Goal: Task Accomplishment & Management: Use online tool/utility

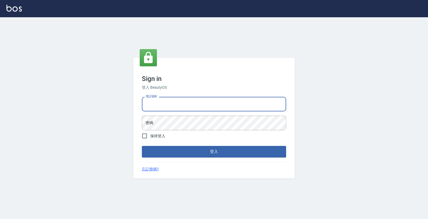
click at [216, 103] on input "電話號碼" at bounding box center [214, 104] width 144 height 15
type input "4265909"
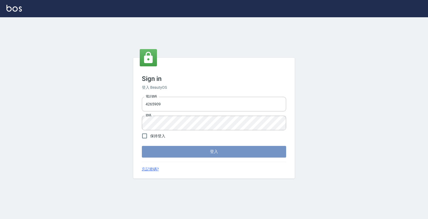
click at [233, 152] on button "登入" at bounding box center [214, 151] width 144 height 11
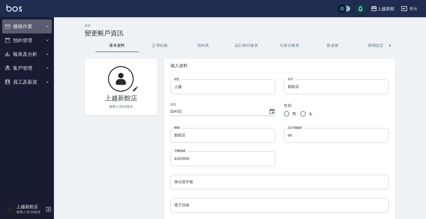
click at [15, 23] on button "櫃檯作業" at bounding box center [27, 26] width 50 height 14
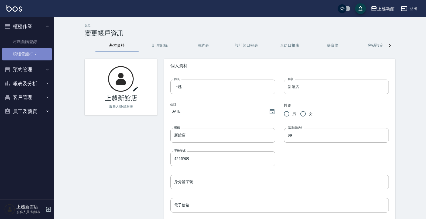
click at [22, 53] on link "現場電腦打卡" at bounding box center [27, 54] width 50 height 12
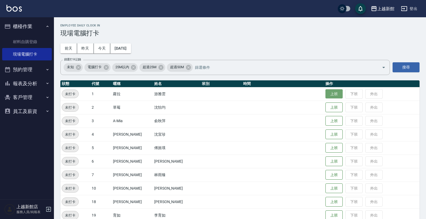
click at [325, 92] on button "上班" at bounding box center [333, 93] width 17 height 9
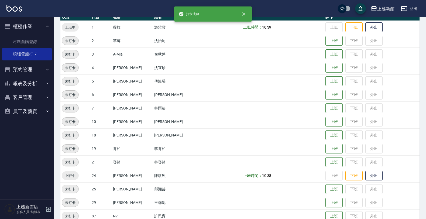
scroll to position [67, 0]
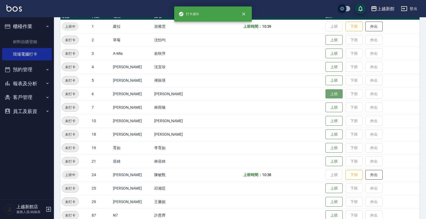
click at [326, 91] on button "上班" at bounding box center [333, 93] width 17 height 9
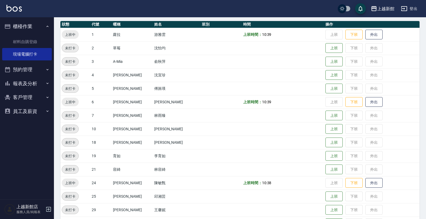
scroll to position [0, 0]
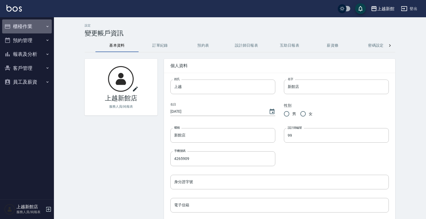
click at [20, 27] on button "櫃檯作業" at bounding box center [27, 26] width 50 height 14
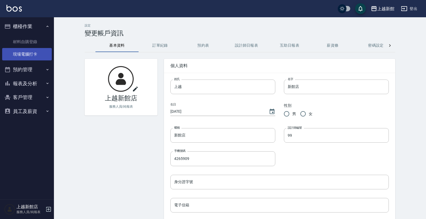
click at [13, 59] on link "現場電腦打卡" at bounding box center [27, 54] width 50 height 12
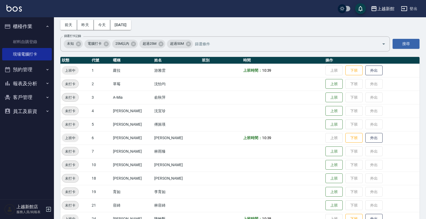
scroll to position [67, 0]
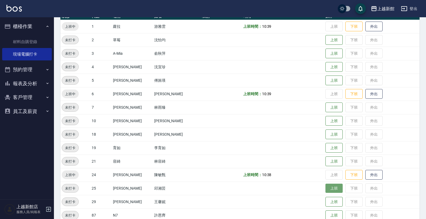
click at [331, 188] on button "上班" at bounding box center [333, 187] width 17 height 9
click at [325, 64] on button "上班" at bounding box center [333, 66] width 17 height 9
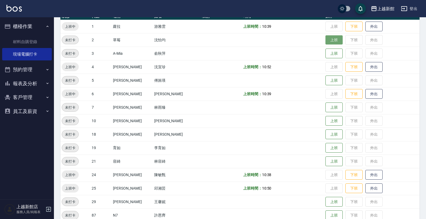
click at [325, 40] on button "上班" at bounding box center [333, 39] width 17 height 9
click at [329, 202] on button "上班" at bounding box center [333, 201] width 17 height 9
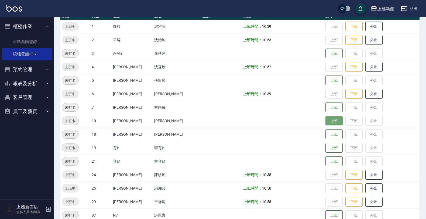
click at [325, 123] on button "上班" at bounding box center [333, 120] width 17 height 9
click at [325, 77] on button "上班" at bounding box center [333, 80] width 17 height 9
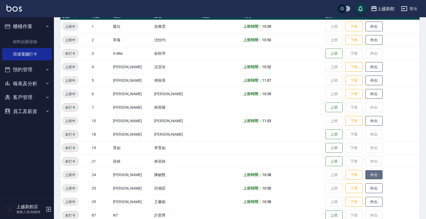
click at [371, 175] on button "外出" at bounding box center [373, 174] width 17 height 9
drag, startPoint x: 367, startPoint y: 155, endPoint x: 368, endPoint y: 144, distance: 11.1
click at [368, 144] on tbody "上班中 1 蘿拉 游雅雲 上班時間： 10:39 上班 下班 外出 上班中 2 草莓 沈怡均 上班時間： 10:53 上班 下班 外出 未打卡 3 A-Mia…" at bounding box center [239, 141] width 359 height 242
click at [368, 172] on button "歸來" at bounding box center [373, 174] width 17 height 9
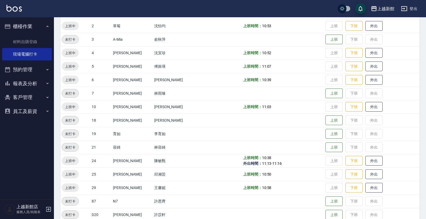
scroll to position [117, 0]
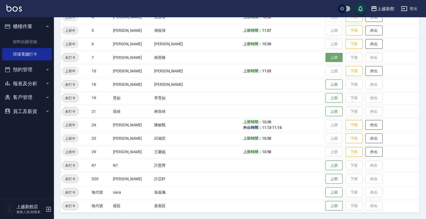
click at [325, 61] on button "上班" at bounding box center [333, 57] width 17 height 9
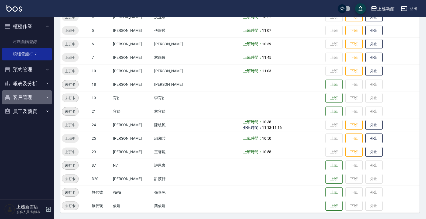
click at [26, 92] on button "客戶管理" at bounding box center [27, 97] width 50 height 14
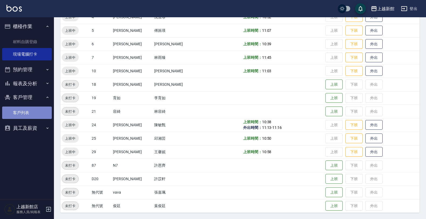
click at [15, 111] on link "客戶列表" at bounding box center [27, 112] width 50 height 12
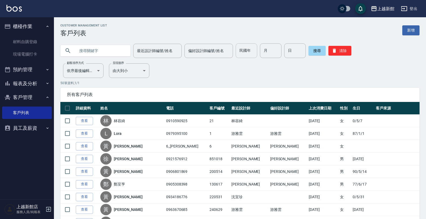
click at [243, 49] on input "民國年" at bounding box center [246, 50] width 22 height 15
type input "67"
click at [268, 51] on input "月" at bounding box center [271, 50] width 22 height 15
type input "3"
click at [286, 48] on input "日" at bounding box center [295, 50] width 22 height 15
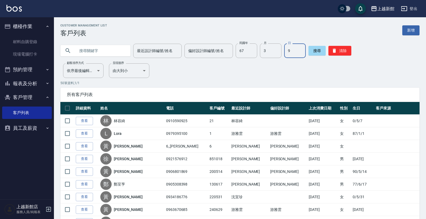
type input "9"
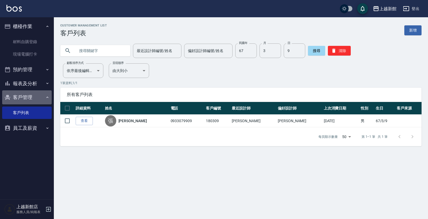
click at [26, 100] on button "客戶管理" at bounding box center [27, 97] width 50 height 14
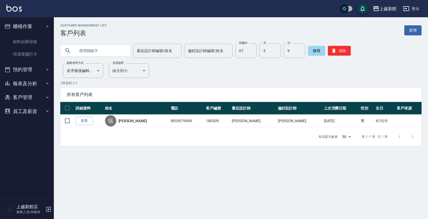
click at [29, 99] on button "客戶管理" at bounding box center [27, 97] width 50 height 14
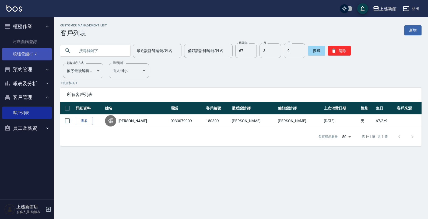
click at [29, 55] on link "現場電腦打卡" at bounding box center [27, 54] width 50 height 12
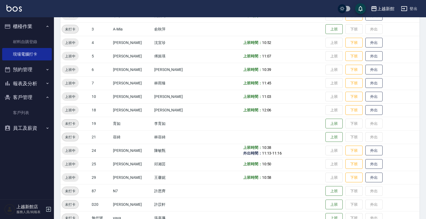
scroll to position [101, 0]
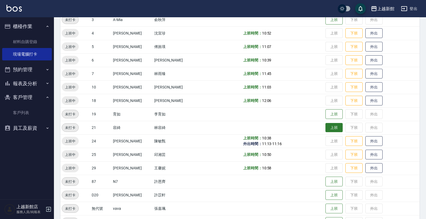
click at [325, 127] on button "上班" at bounding box center [333, 127] width 17 height 9
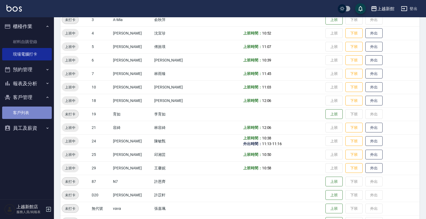
click at [31, 106] on link "客戶列表" at bounding box center [27, 112] width 50 height 12
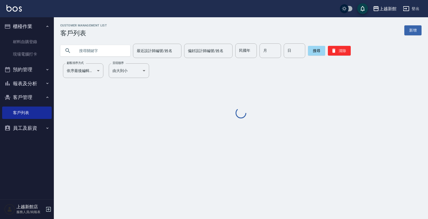
click at [107, 47] on input "text" at bounding box center [100, 50] width 51 height 15
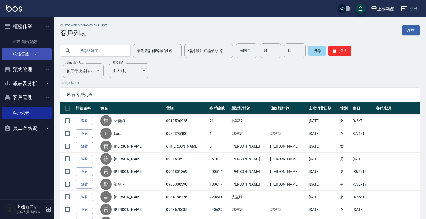
click at [20, 56] on link "現場電腦打卡" at bounding box center [27, 54] width 50 height 12
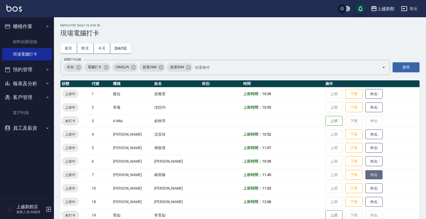
click at [368, 173] on button "外出" at bounding box center [373, 174] width 17 height 9
click at [365, 173] on button "歸來" at bounding box center [373, 174] width 17 height 9
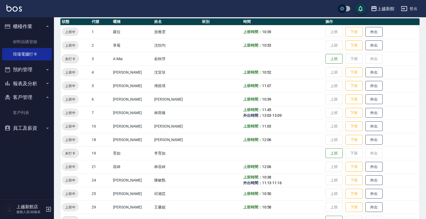
scroll to position [101, 0]
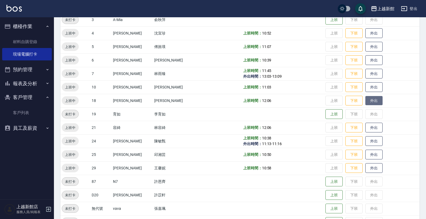
click at [365, 98] on button "外出" at bounding box center [373, 100] width 17 height 9
click at [367, 99] on button "歸來" at bounding box center [373, 100] width 17 height 9
